Goal: Task Accomplishment & Management: Manage account settings

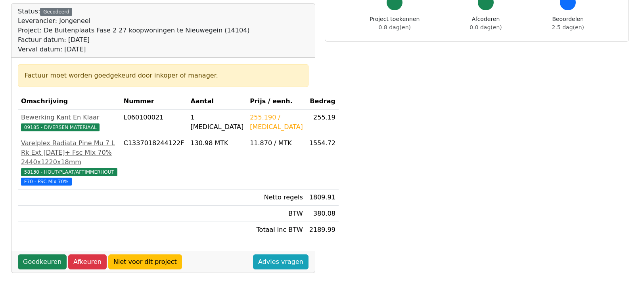
scroll to position [119, 0]
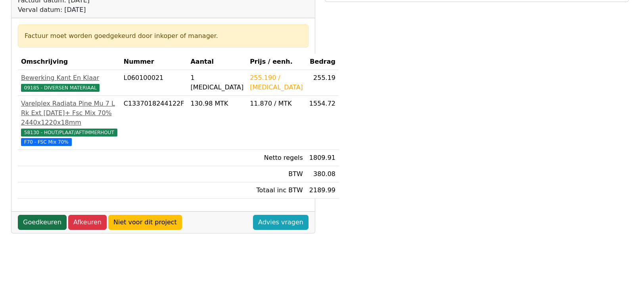
click at [38, 230] on link "Goedkeuren" at bounding box center [42, 222] width 49 height 15
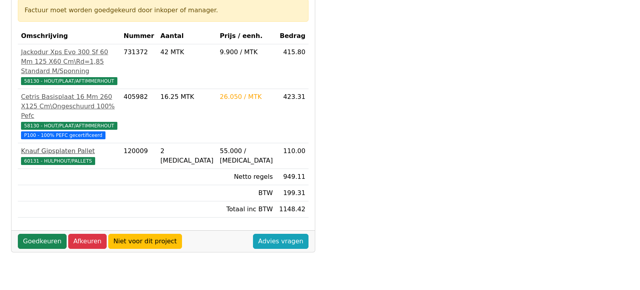
scroll to position [158, 0]
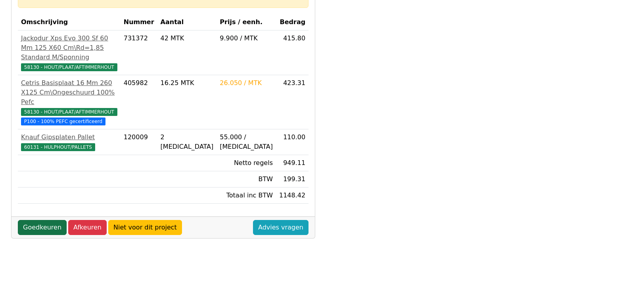
click at [43, 235] on link "Goedkeuren" at bounding box center [42, 227] width 49 height 15
